Goal: Task Accomplishment & Management: Use online tool/utility

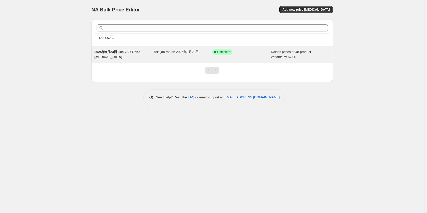
click at [181, 52] on span "This job ran on 2025年9月23日." at bounding box center [176, 52] width 46 height 4
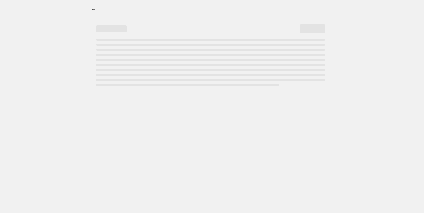
select select "by"
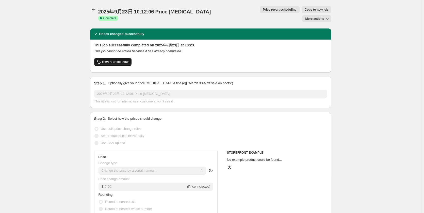
click at [110, 60] on span "Revert prices now" at bounding box center [115, 62] width 26 height 4
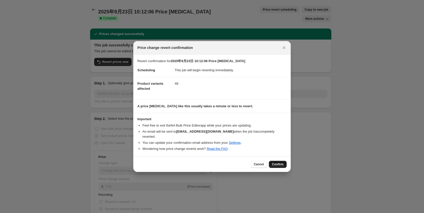
click at [277, 162] on span "Confirm" at bounding box center [278, 164] width 12 height 4
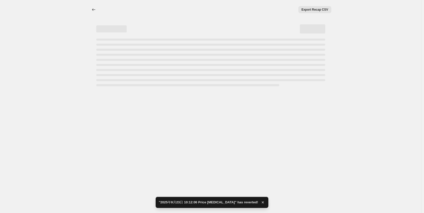
select select "by"
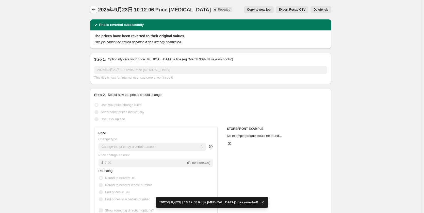
click at [96, 9] on icon "Price change jobs" at bounding box center [93, 9] width 5 height 5
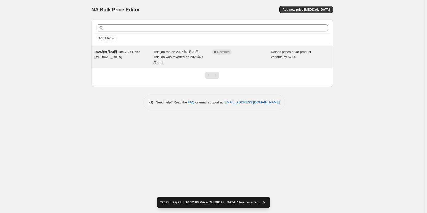
click at [321, 55] on div "Raises prices of 48 product variants by $7.00" at bounding box center [300, 57] width 59 height 15
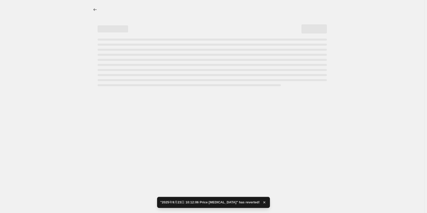
select select "by"
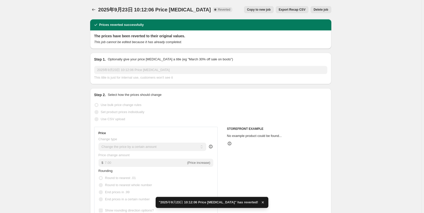
click at [369, 52] on div "2025年9月23日 10:12:06 Price [MEDICAL_DATA]. This page is ready 2025年9月23日 10:12:0…" at bounding box center [210, 214] width 421 height 429
click at [96, 10] on icon "Price change jobs" at bounding box center [93, 9] width 5 height 5
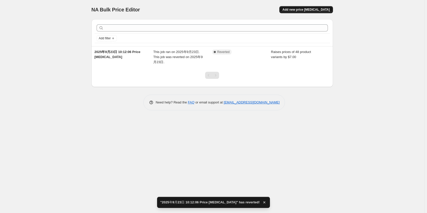
click at [317, 10] on span "Add new price [MEDICAL_DATA]" at bounding box center [305, 10] width 47 height 4
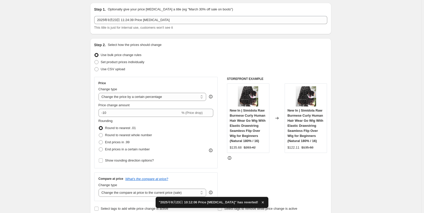
scroll to position [25, 0]
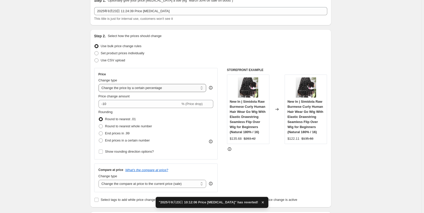
click at [111, 89] on select "Change the price to a certain amount Change the price by a certain amount Chang…" at bounding box center [153, 88] width 108 height 8
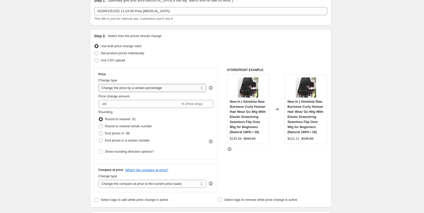
select select "by"
click at [100, 84] on select "Change the price to a certain amount Change the price by a certain amount Chang…" at bounding box center [153, 88] width 108 height 8
click at [116, 105] on input "-10.00" at bounding box center [144, 104] width 79 height 8
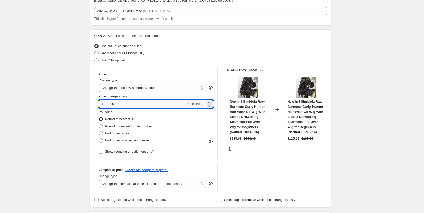
drag, startPoint x: 118, startPoint y: 104, endPoint x: 89, endPoint y: 104, distance: 29.2
click at [91, 103] on div "Step 2. Select how the prices should change Use bulk price change rules Set pro…" at bounding box center [210, 118] width 241 height 178
type input "7.00"
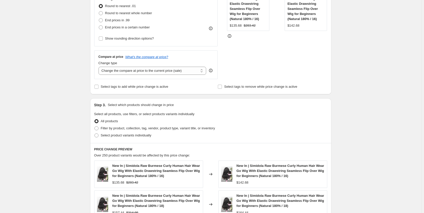
scroll to position [178, 0]
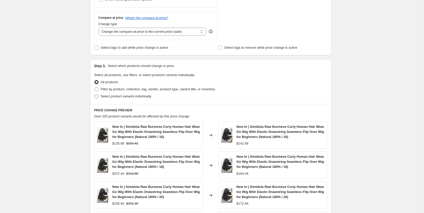
click at [97, 97] on span at bounding box center [96, 96] width 4 height 4
click at [95, 95] on input "Select product variants individually" at bounding box center [94, 94] width 0 height 0
radio input "true"
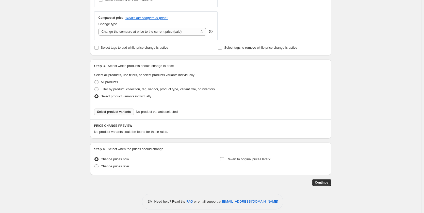
click at [112, 111] on span "Select product variants" at bounding box center [114, 112] width 34 height 4
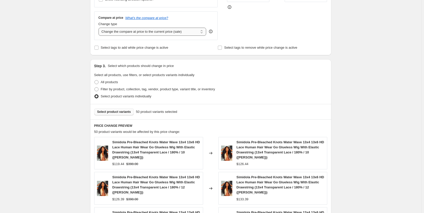
click at [132, 34] on select "Change the compare at price to the current price (sale) Change the compare at p…" at bounding box center [153, 32] width 108 height 8
click at [100, 28] on select "Change the compare at price to the current price (sale) Change the compare at p…" at bounding box center [153, 32] width 108 height 8
click at [62, 51] on div "Create new price [MEDICAL_DATA]. This page is ready Create new price [MEDICAL_D…" at bounding box center [210, 110] width 421 height 577
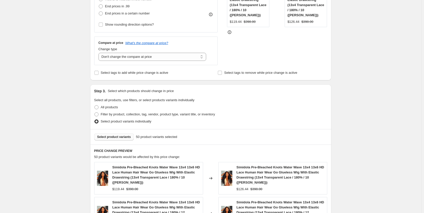
scroll to position [152, 0]
click at [118, 58] on select "Change the compare at price to the current price (sale) Change the compare at p…" at bounding box center [153, 57] width 108 height 8
select select "percentage"
click at [100, 53] on select "Change the compare at price to the current price (sale) Change the compare at p…" at bounding box center [153, 57] width 108 height 8
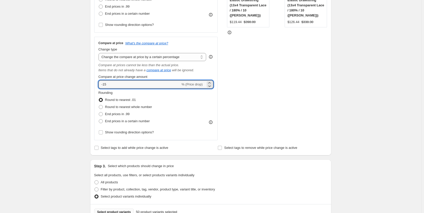
drag, startPoint x: 110, startPoint y: 84, endPoint x: 88, endPoint y: 83, distance: 21.9
click at [88, 83] on div "Step 1. Optionally give your price [MEDICAL_DATA] a title (eg "March 30% off sa…" at bounding box center [208, 165] width 245 height 605
type input "50"
click at [45, 79] on div "Create new price [MEDICAL_DATA]. This page is ready Create new price [MEDICAL_D…" at bounding box center [210, 174] width 421 height 652
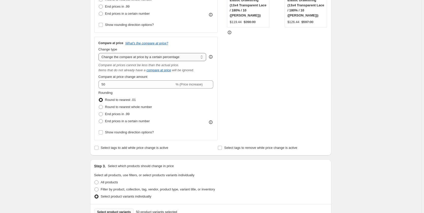
click at [129, 59] on select "Change the compare at price to the current price (sale) Change the compare at p…" at bounding box center [153, 57] width 108 height 8
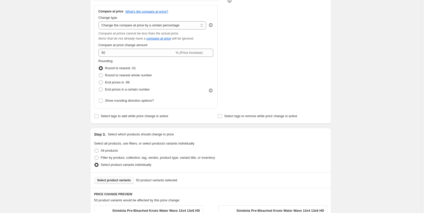
scroll to position [178, 0]
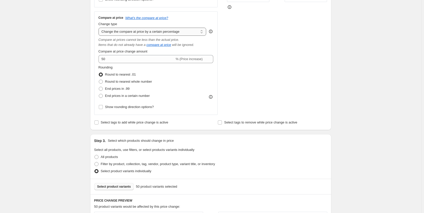
click at [125, 32] on select "Change the compare at price to the current price (sale) Change the compare at p…" at bounding box center [153, 32] width 108 height 8
select select "pp"
click at [100, 28] on select "Change the compare at price to the current price (sale) Change the compare at p…" at bounding box center [153, 32] width 108 height 8
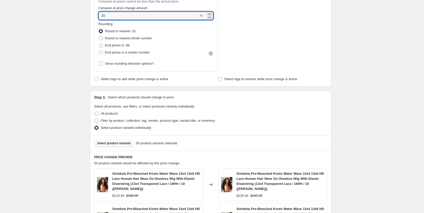
scroll to position [201, 0]
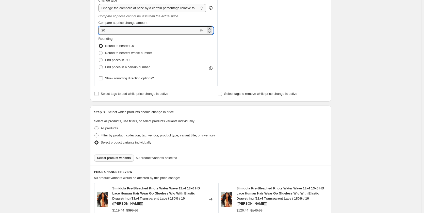
drag, startPoint x: 104, startPoint y: 1, endPoint x: 100, endPoint y: 3, distance: 4.4
click at [100, 3] on div "Compare at price What's the compare at price? Change type Change the compare at…" at bounding box center [156, 37] width 115 height 90
type input "50"
click at [70, 23] on div "Create new price [MEDICAL_DATA]. This page is ready Create new price [MEDICAL_D…" at bounding box center [210, 122] width 421 height 647
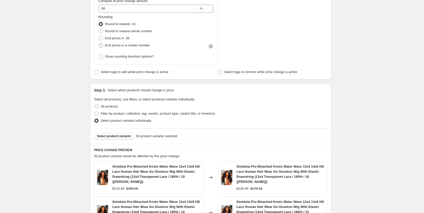
scroll to position [176, 0]
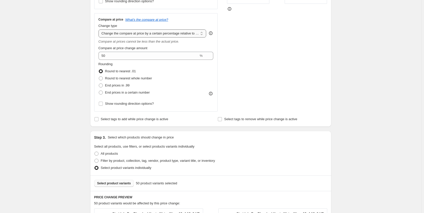
click at [130, 35] on select "Change the compare at price to the current price (sale) Change the compare at p…" at bounding box center [153, 33] width 108 height 8
click at [100, 29] on select "Change the compare at price to the current price (sale) Change the compare at p…" at bounding box center [153, 33] width 108 height 8
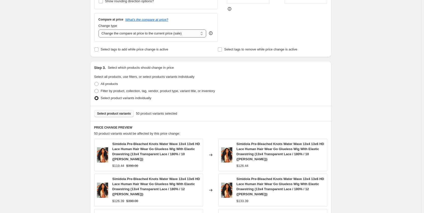
click at [128, 34] on select "Change the compare at price to the current price (sale) Change the compare at p…" at bounding box center [153, 33] width 108 height 8
click at [100, 29] on select "Change the compare at price to the current price (sale) Change the compare at p…" at bounding box center [153, 33] width 108 height 8
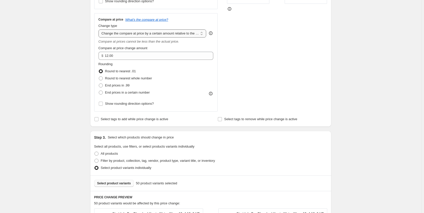
click at [134, 34] on select "Change the compare at price to the current price (sale) Change the compare at p…" at bounding box center [153, 33] width 108 height 8
select select "percentage"
click at [100, 29] on select "Change the compare at price to the current price (sale) Change the compare at p…" at bounding box center [153, 33] width 108 height 8
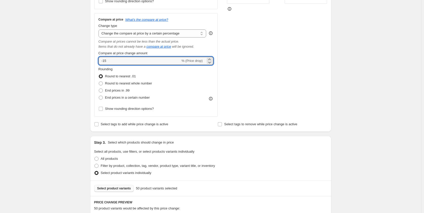
drag, startPoint x: 113, startPoint y: 62, endPoint x: 85, endPoint y: 60, distance: 28.3
click at [85, 60] on div "Create new price [MEDICAL_DATA]. This page is ready Create new price [MEDICAL_D…" at bounding box center [210, 150] width 253 height 652
type input "50"
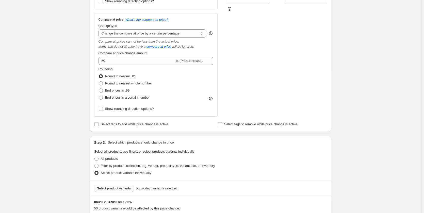
click at [82, 60] on div "Create new price [MEDICAL_DATA]. This page is ready Create new price [MEDICAL_D…" at bounding box center [210, 150] width 421 height 652
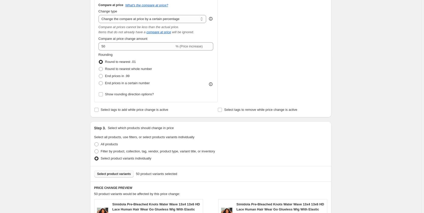
scroll to position [151, 0]
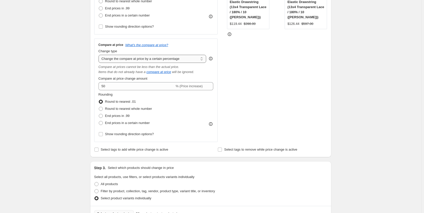
click at [114, 62] on select "Change the compare at price to the current price (sale) Change the compare at p…" at bounding box center [153, 59] width 108 height 8
click at [52, 76] on div "Create new price [MEDICAL_DATA]. This page is ready Create new price [MEDICAL_D…" at bounding box center [210, 175] width 421 height 652
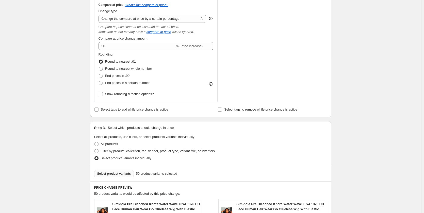
scroll to position [127, 0]
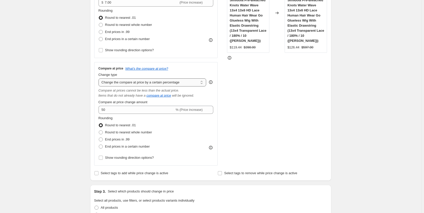
click at [107, 85] on select "Change the compare at price to the current price (sale) Change the compare at p…" at bounding box center [153, 82] width 108 height 8
click at [100, 78] on select "Change the compare at price to the current price (sale) Change the compare at p…" at bounding box center [153, 82] width 108 height 8
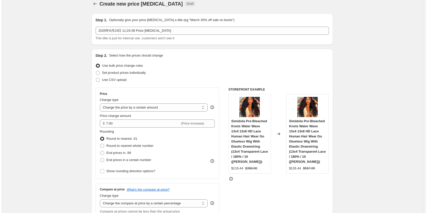
scroll to position [0, 0]
